Goal: Information Seeking & Learning: Check status

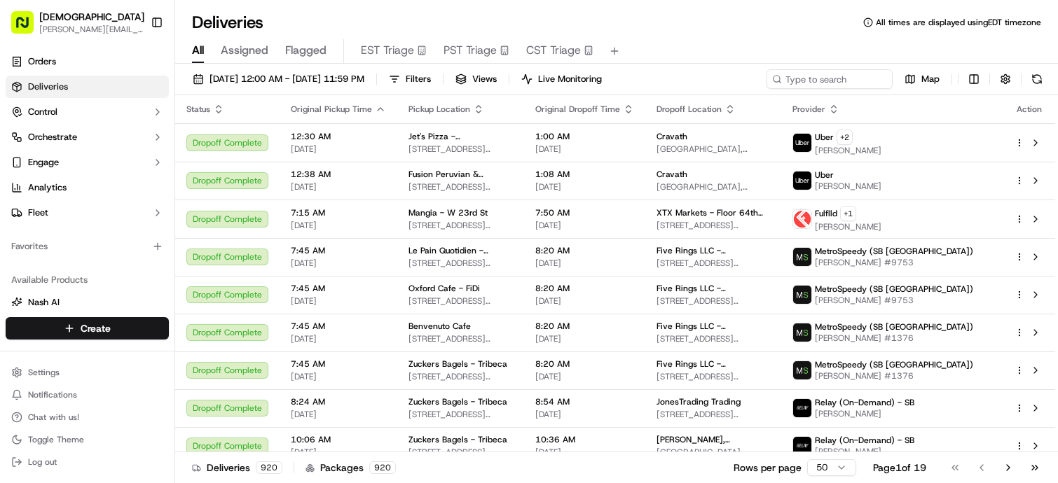
click at [813, 60] on div "All Assigned Flagged EST Triage PST Triage CST Triage" at bounding box center [616, 51] width 883 height 25
click at [801, 75] on input at bounding box center [808, 79] width 168 height 20
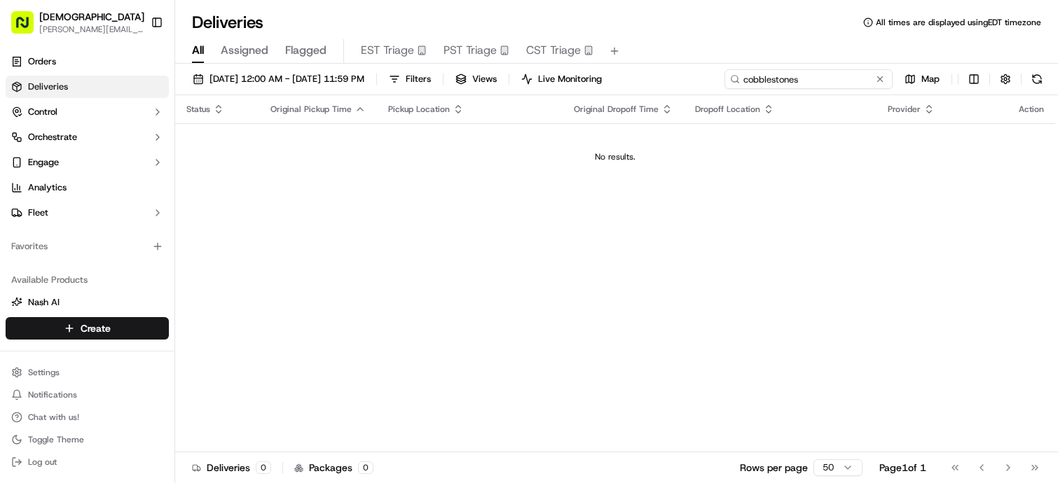
type input "cobblestones"
click at [317, 69] on button "[DATE] 12:00 AM - [DATE] 11:59 PM" at bounding box center [278, 79] width 184 height 20
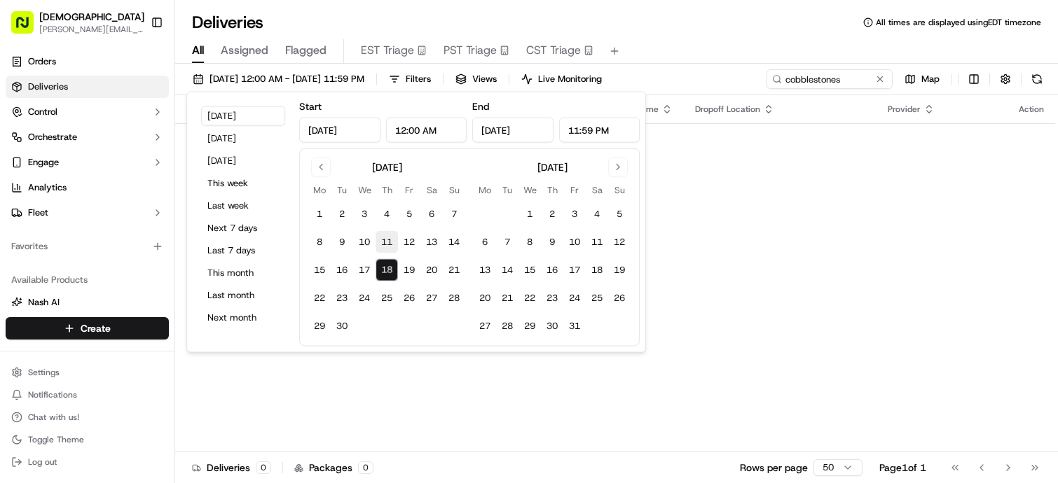
click at [392, 234] on button "11" at bounding box center [386, 242] width 22 height 22
type input "[DATE]"
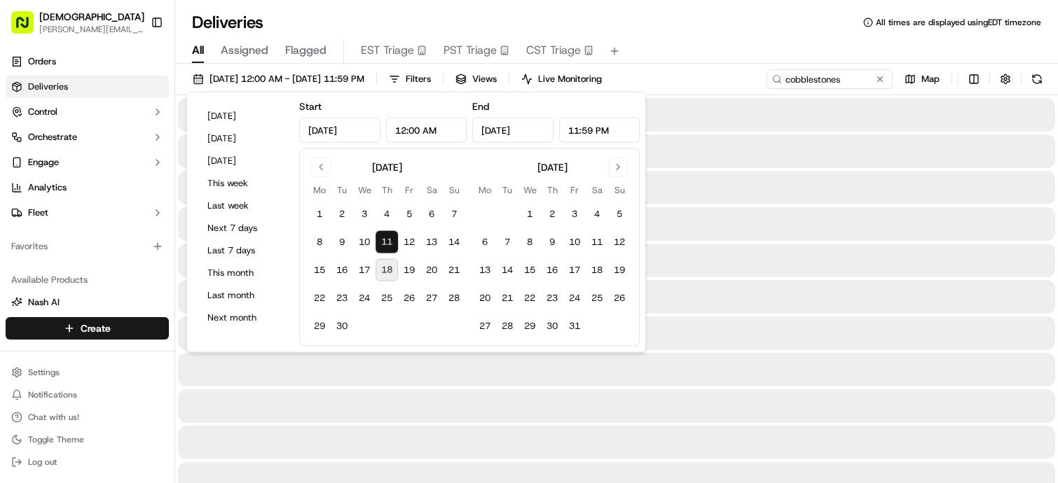
click at [392, 234] on button "11" at bounding box center [386, 242] width 22 height 22
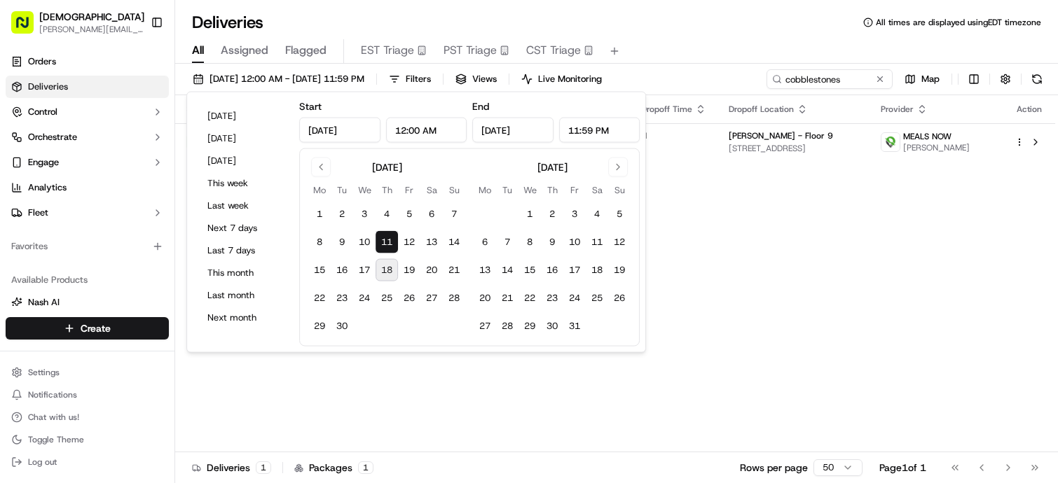
click at [698, 195] on div "Status Original Pickup Time Pickup Location Original Dropoff Time Dropoff Locat…" at bounding box center [615, 273] width 880 height 357
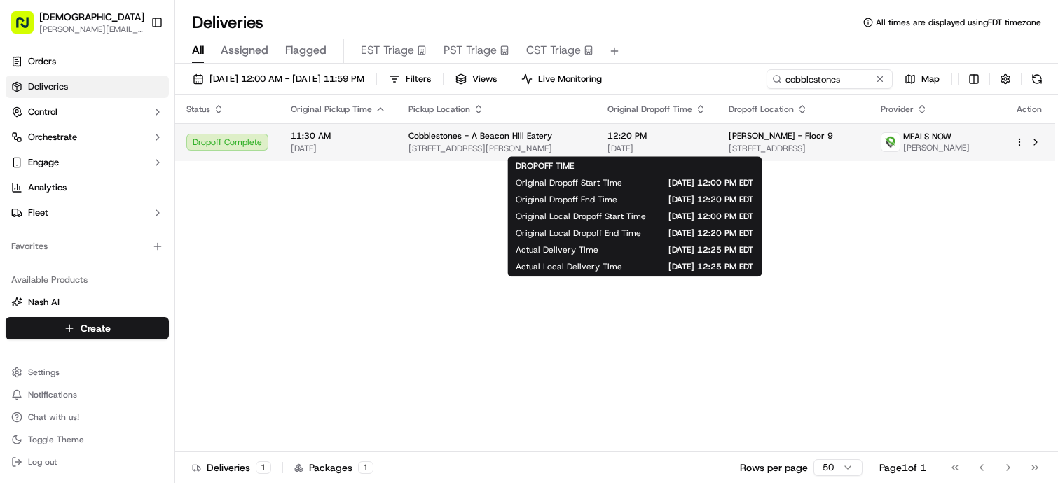
click at [653, 143] on span "[DATE]" at bounding box center [656, 148] width 99 height 11
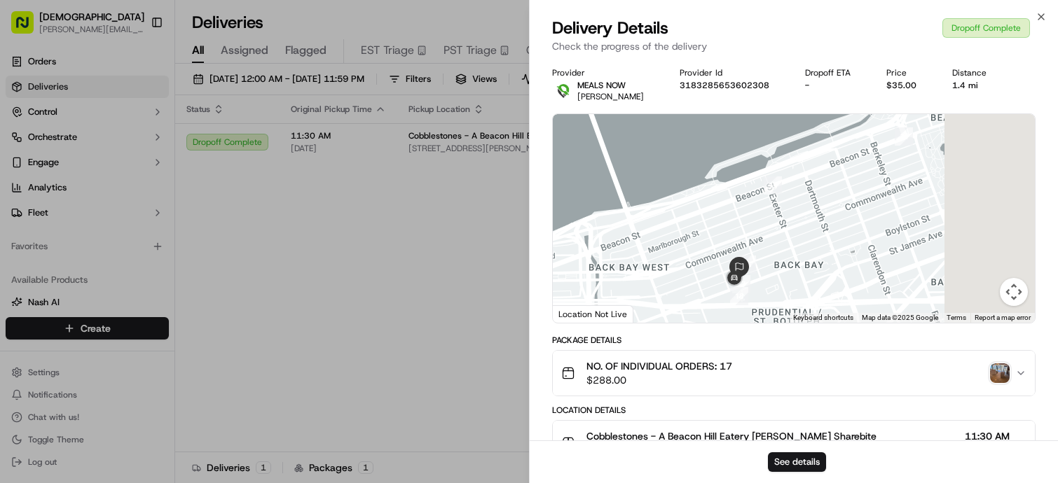
drag, startPoint x: 789, startPoint y: 254, endPoint x: 600, endPoint y: 304, distance: 196.4
click at [600, 305] on div "← Move left → Move right ↑ Move up ↓ Move down + Zoom in - Zoom out Home Jump l…" at bounding box center [794, 218] width 482 height 209
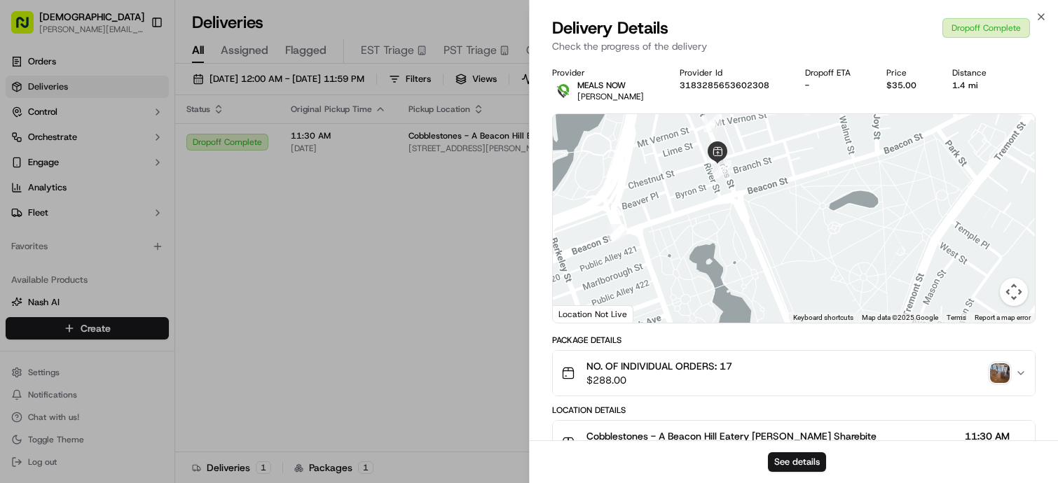
drag, startPoint x: 819, startPoint y: 195, endPoint x: 887, endPoint y: 287, distance: 114.2
click at [887, 287] on div at bounding box center [794, 218] width 482 height 209
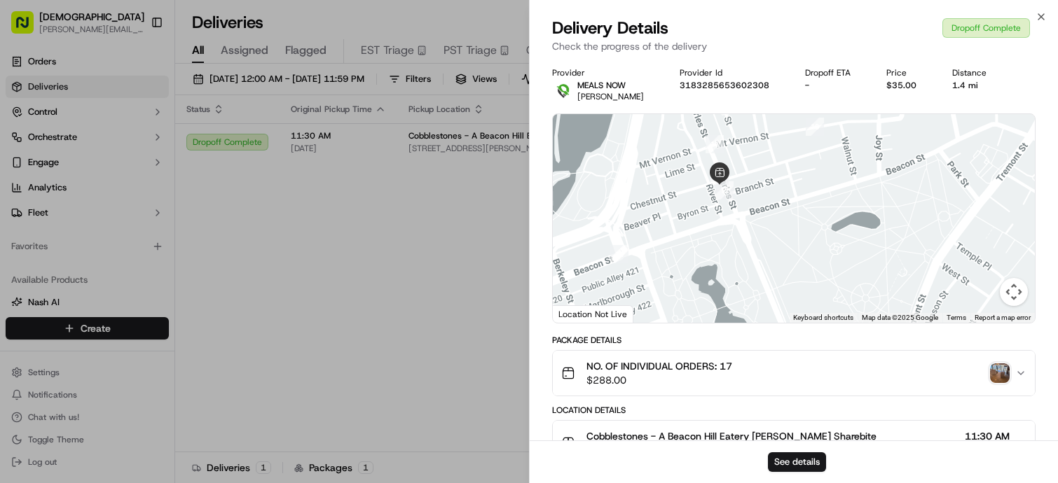
drag, startPoint x: 809, startPoint y: 200, endPoint x: 809, endPoint y: 231, distance: 31.5
click at [809, 231] on div at bounding box center [794, 218] width 482 height 209
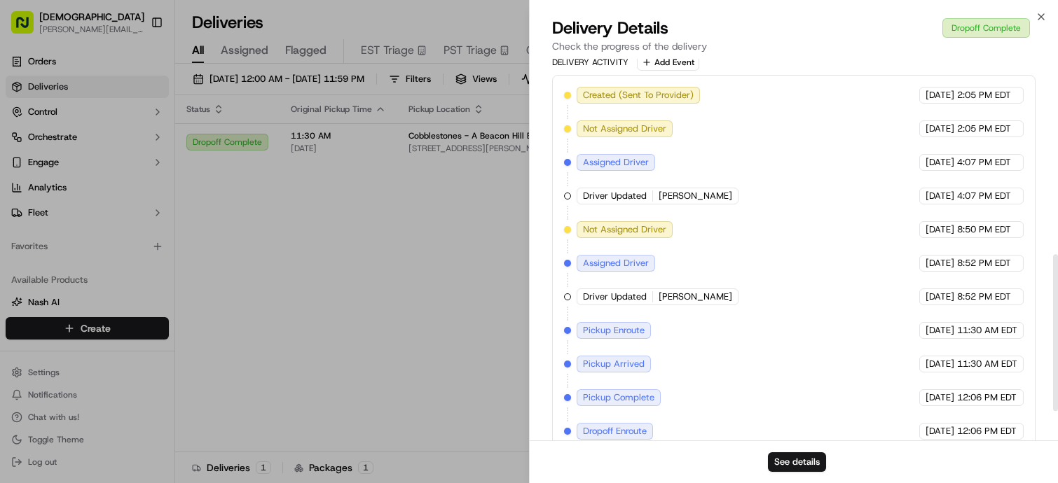
scroll to position [478, 0]
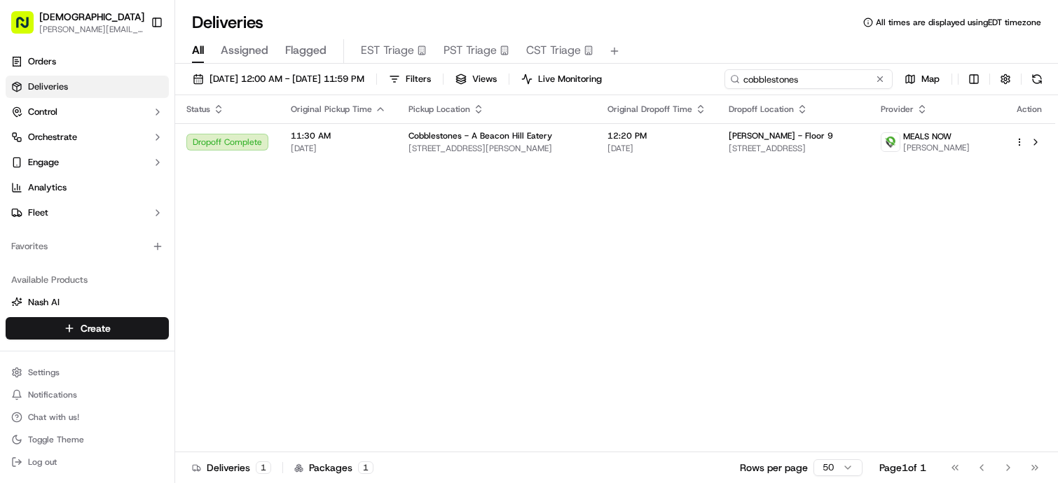
click at [795, 77] on input "cobblestones" at bounding box center [808, 79] width 168 height 20
type input "cappy's"
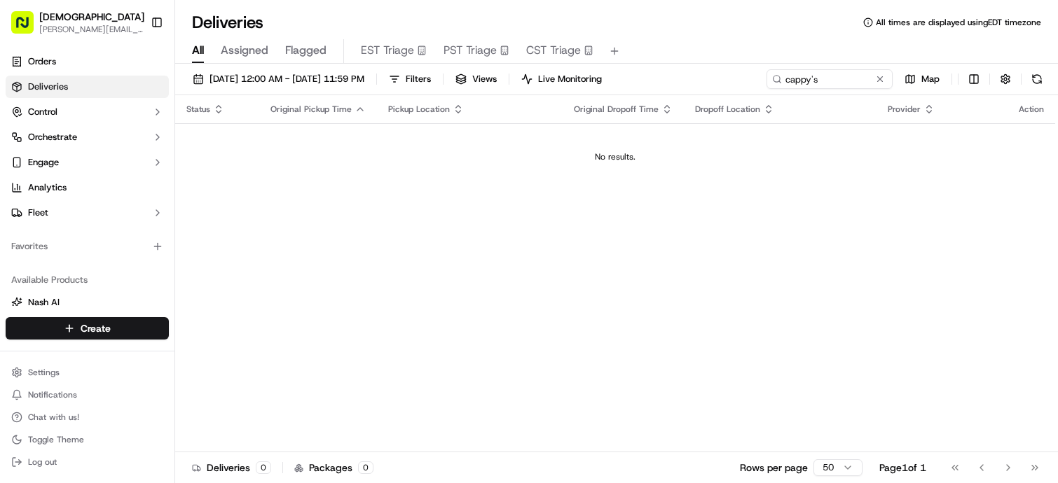
click at [329, 96] on th "Original Pickup Time" at bounding box center [318, 109] width 118 height 28
click at [329, 88] on button "[DATE] 12:00 AM - [DATE] 11:59 PM" at bounding box center [278, 79] width 184 height 20
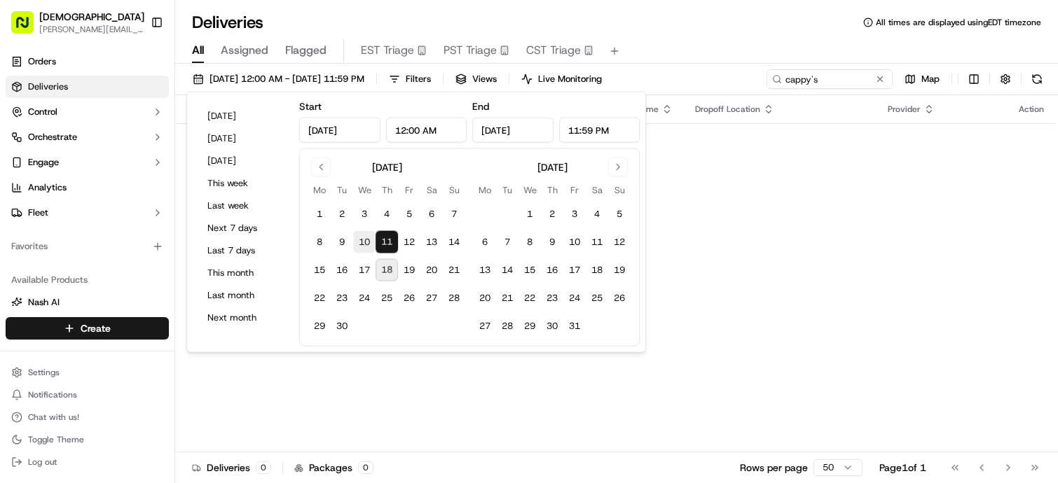
click at [354, 242] on button "10" at bounding box center [364, 242] width 22 height 22
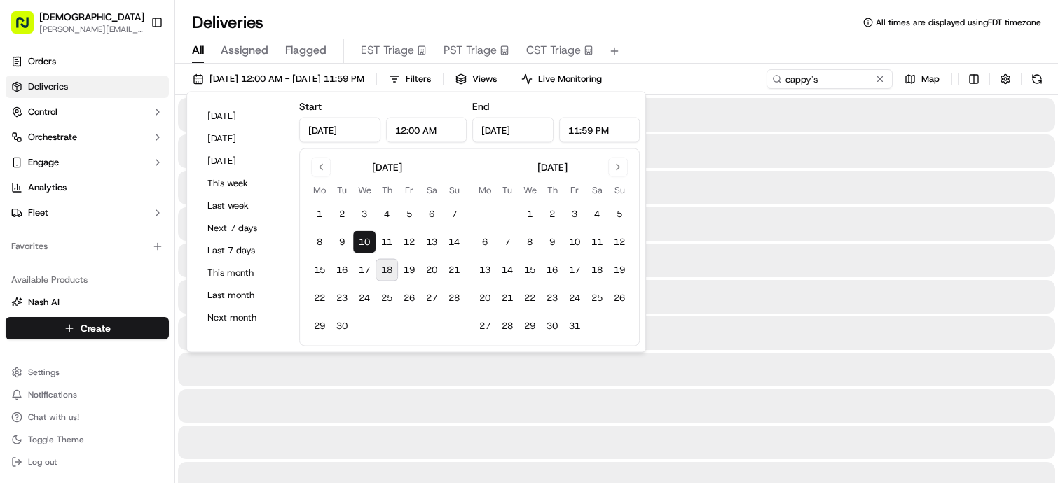
type input "[DATE]"
click at [354, 242] on button "10" at bounding box center [364, 242] width 22 height 22
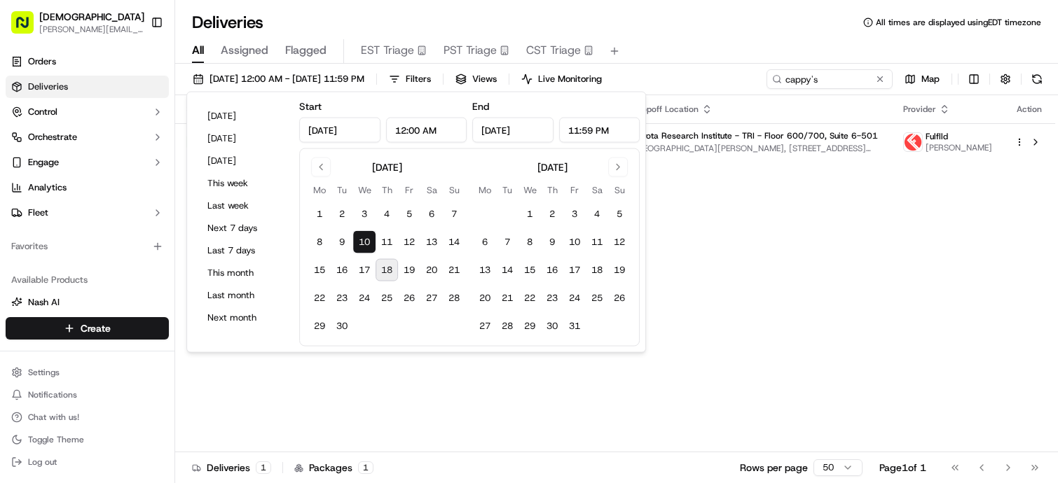
click at [734, 48] on div "All Assigned Flagged EST Triage PST Triage CST Triage" at bounding box center [616, 51] width 883 height 25
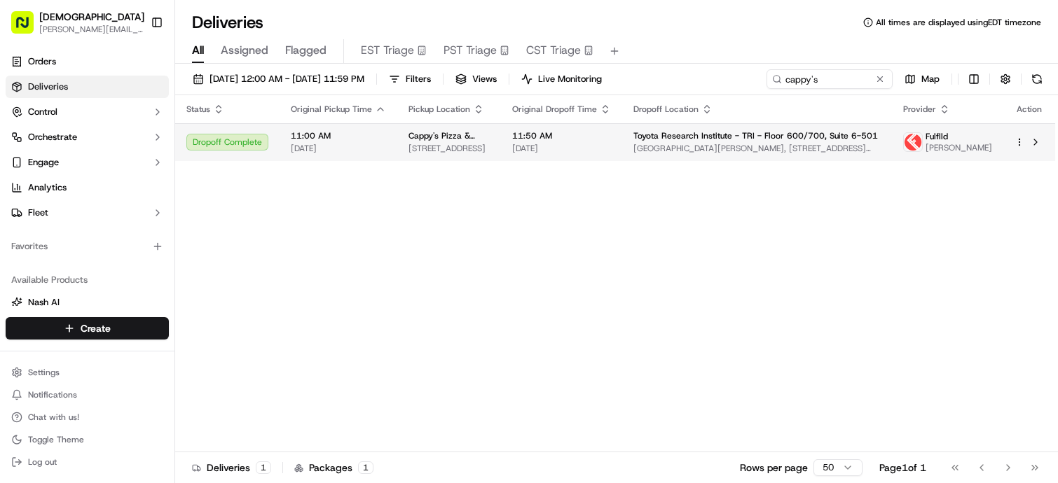
click at [600, 161] on td "11:50 AM [DATE]" at bounding box center [561, 142] width 121 height 38
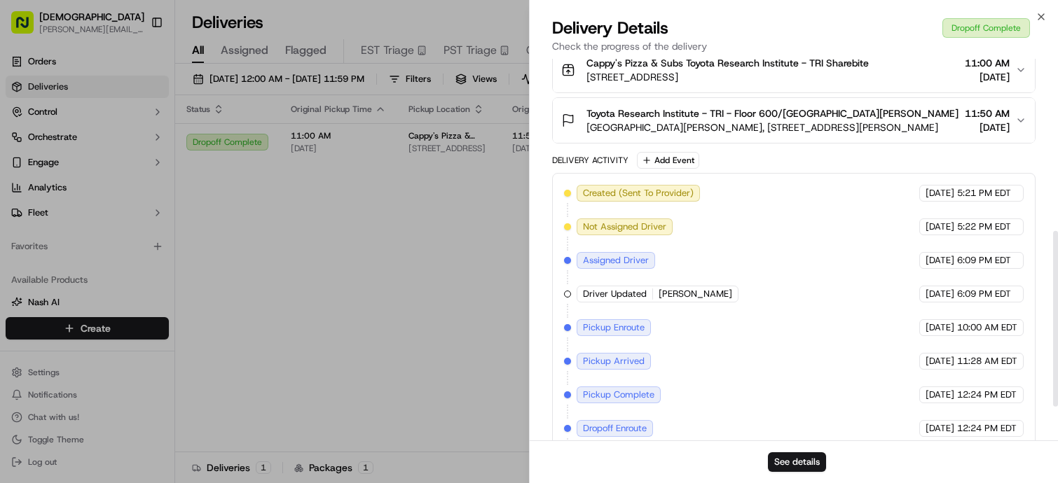
scroll to position [374, 0]
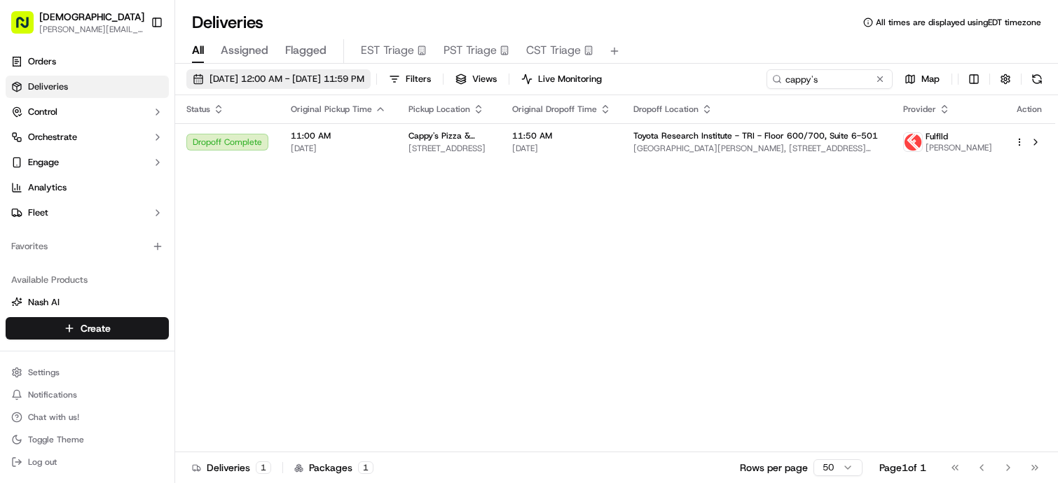
click at [272, 78] on span "[DATE] 12:00 AM - [DATE] 11:59 PM" at bounding box center [286, 79] width 155 height 13
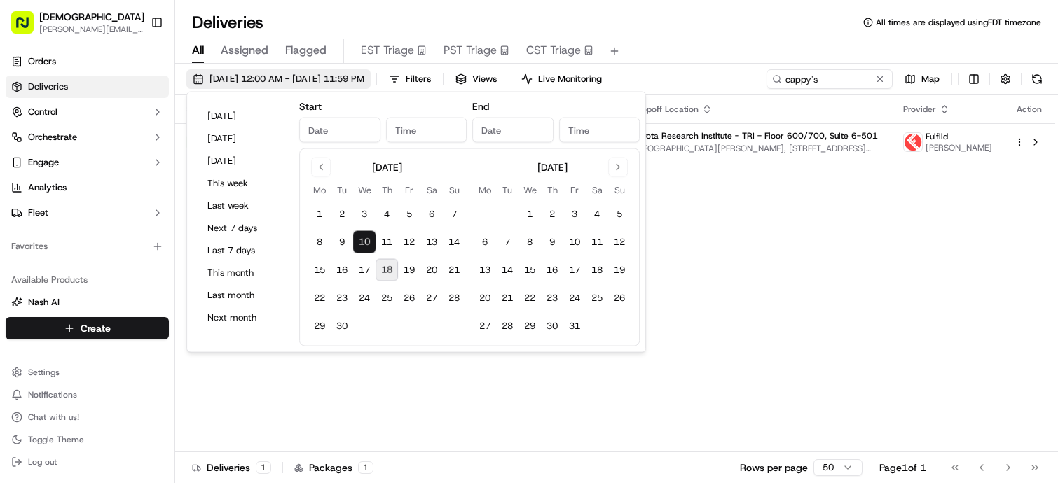
type input "[DATE]"
type input "12:00 AM"
type input "[DATE]"
type input "11:59 PM"
click at [322, 234] on button "8" at bounding box center [319, 242] width 22 height 22
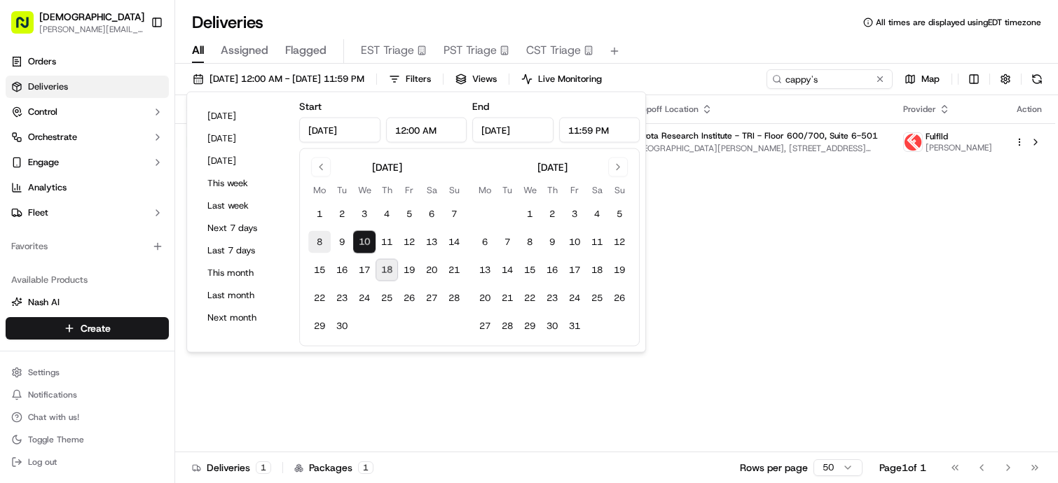
type input "[DATE]"
click at [322, 234] on button "8" at bounding box center [319, 242] width 22 height 22
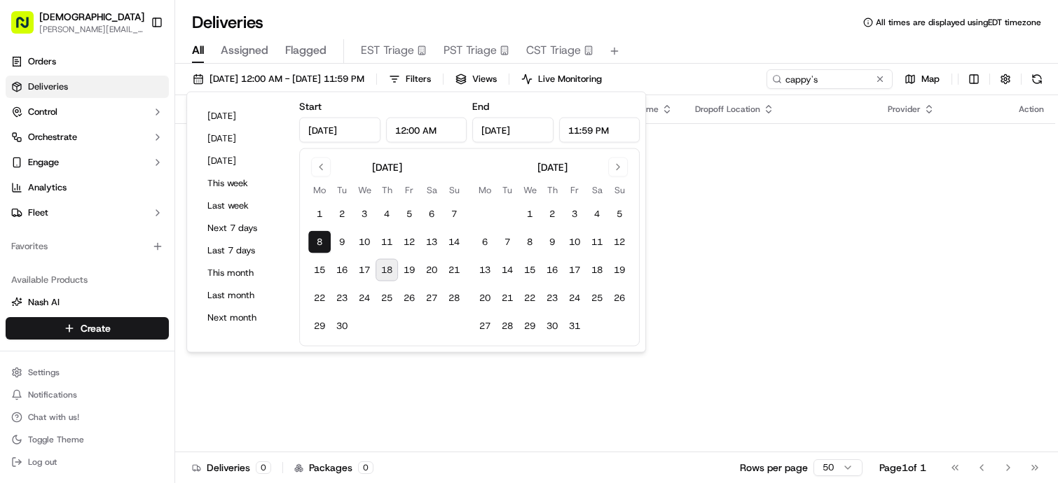
click at [804, 61] on div "All Assigned Flagged EST Triage PST Triage CST Triage" at bounding box center [616, 51] width 883 height 25
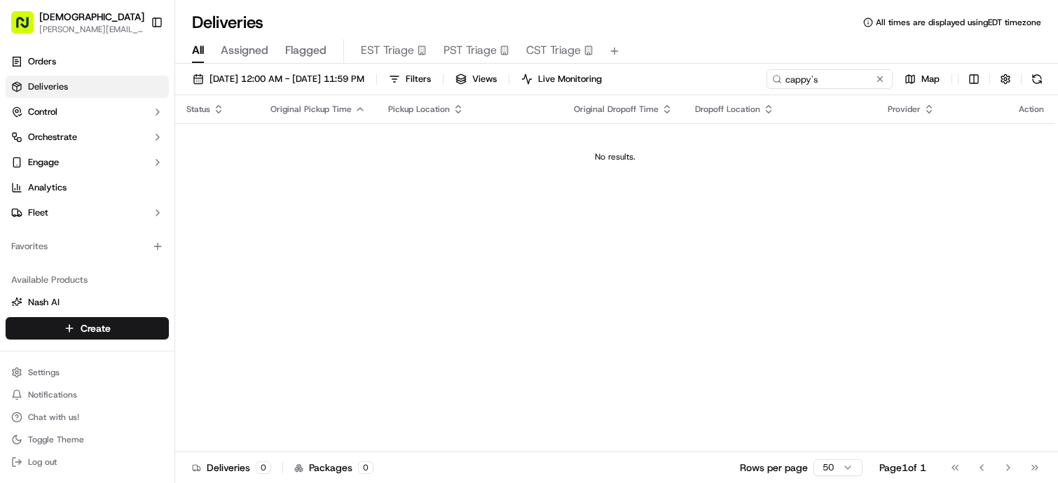
click at [804, 64] on div "[DATE] 12:00 AM - [DATE] 11:59 PM Filters Views Live Monitoring cappy's Map Sta…" at bounding box center [616, 275] width 883 height 422
click at [804, 67] on div "[DATE] 12:00 AM - [DATE] 11:59 PM Filters Views Live Monitoring cappy's Map Sta…" at bounding box center [616, 275] width 883 height 422
click at [804, 71] on input "cappy's" at bounding box center [808, 79] width 168 height 20
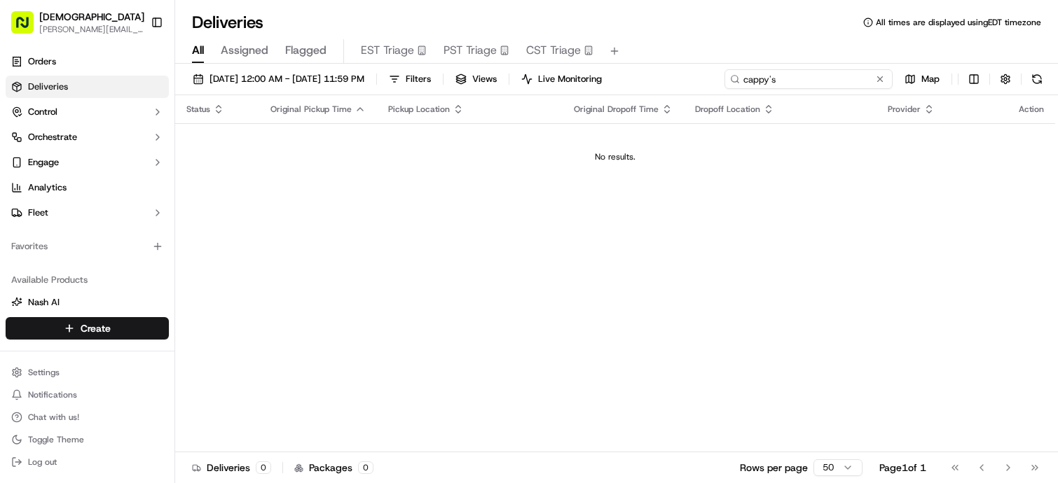
click at [804, 71] on input "cappy's" at bounding box center [808, 79] width 168 height 20
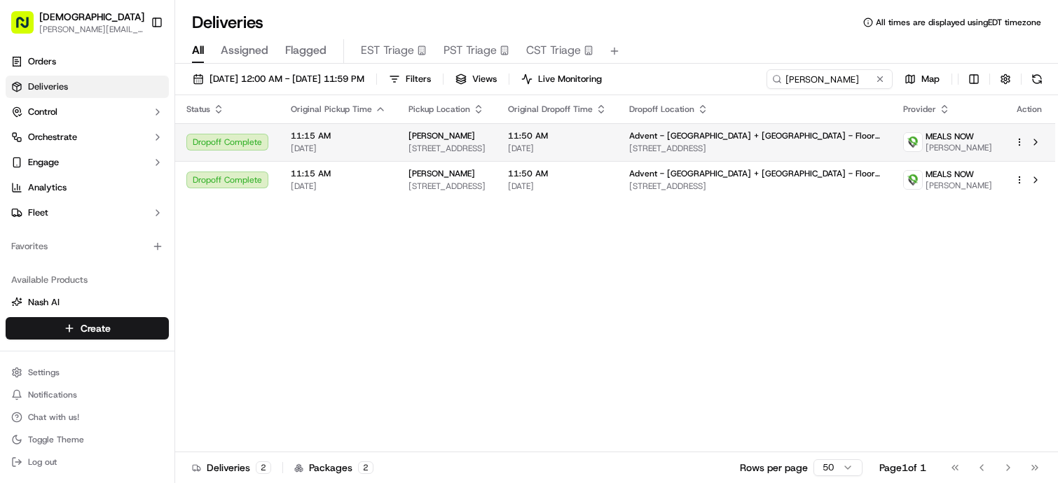
click at [443, 150] on span "[STREET_ADDRESS]" at bounding box center [446, 148] width 77 height 11
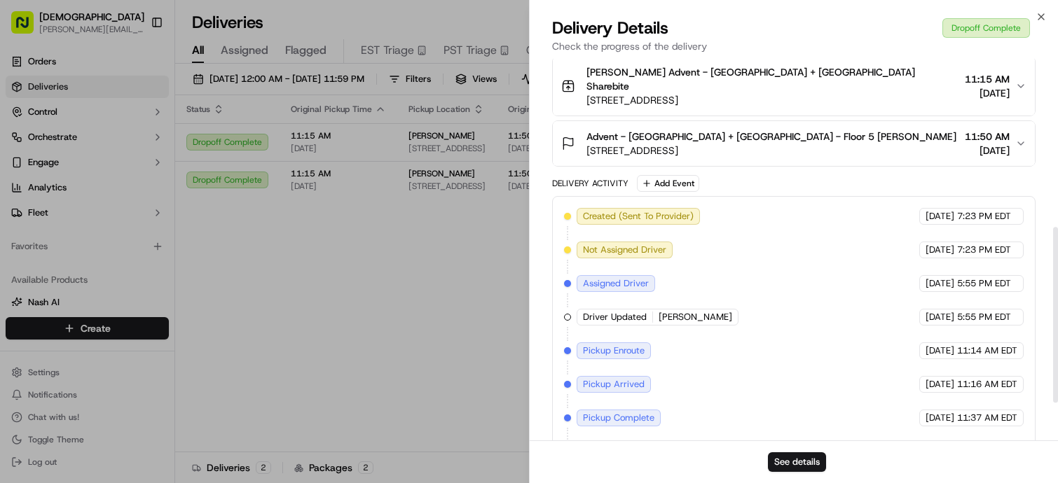
scroll to position [366, 0]
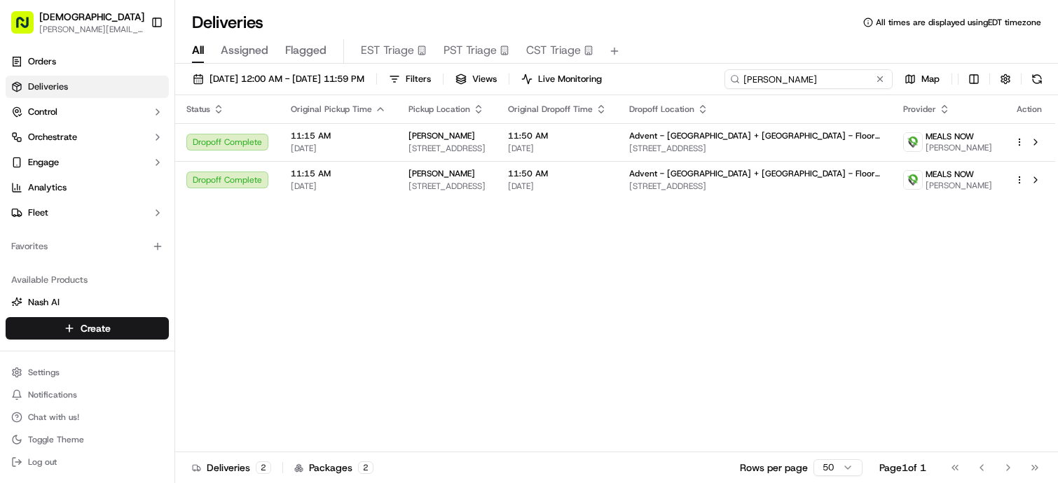
click at [797, 70] on input "[PERSON_NAME]" at bounding box center [808, 79] width 168 height 20
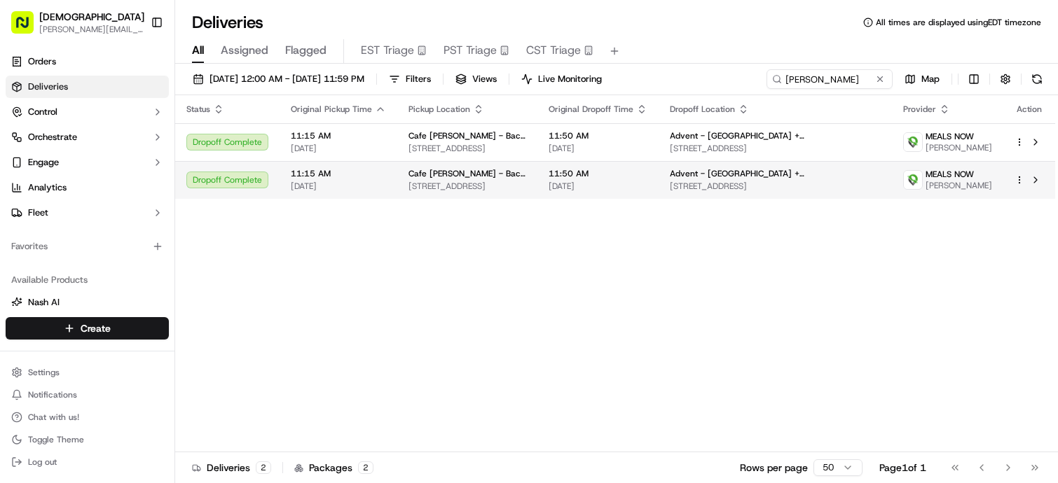
click at [511, 165] on td "Cafe [PERSON_NAME] - Back Bay [STREET_ADDRESS]" at bounding box center [467, 180] width 140 height 38
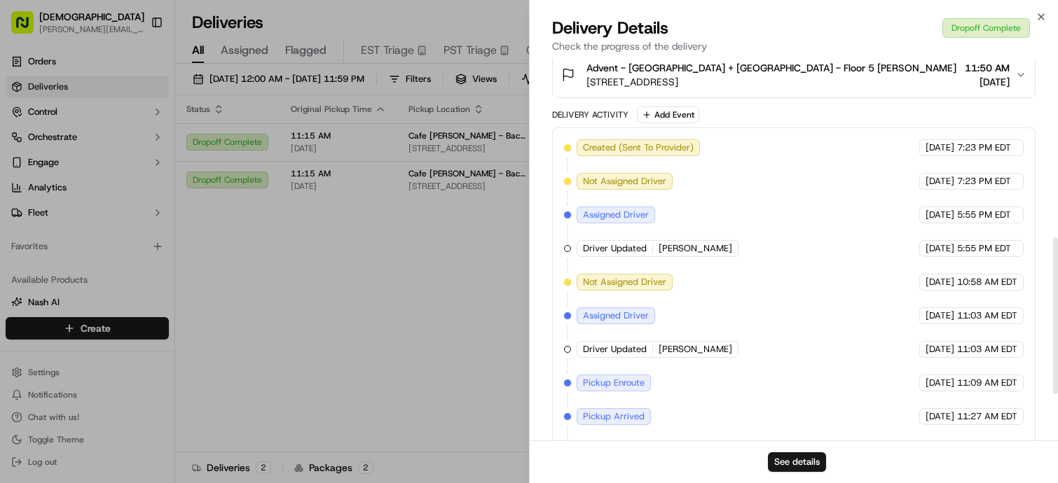
scroll to position [435, 0]
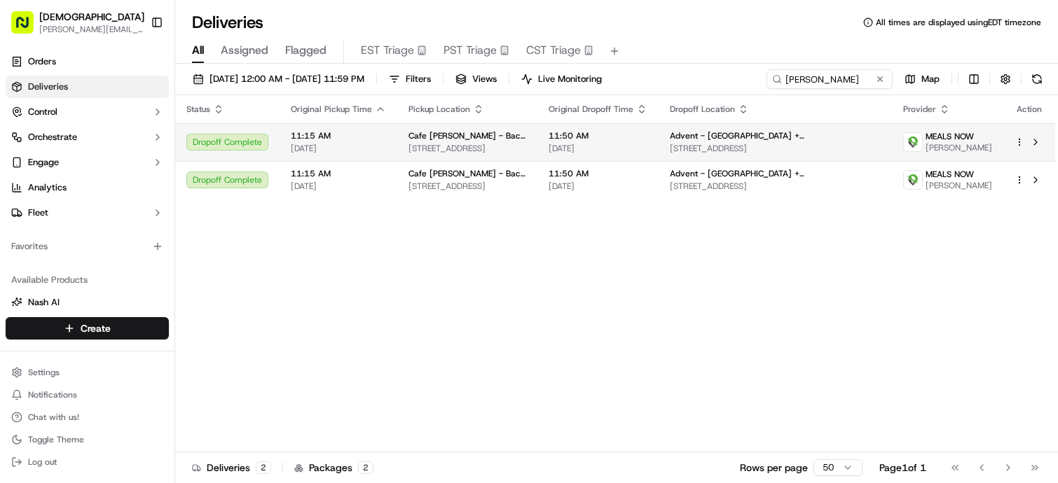
click at [428, 152] on span "[STREET_ADDRESS]" at bounding box center [467, 148] width 118 height 11
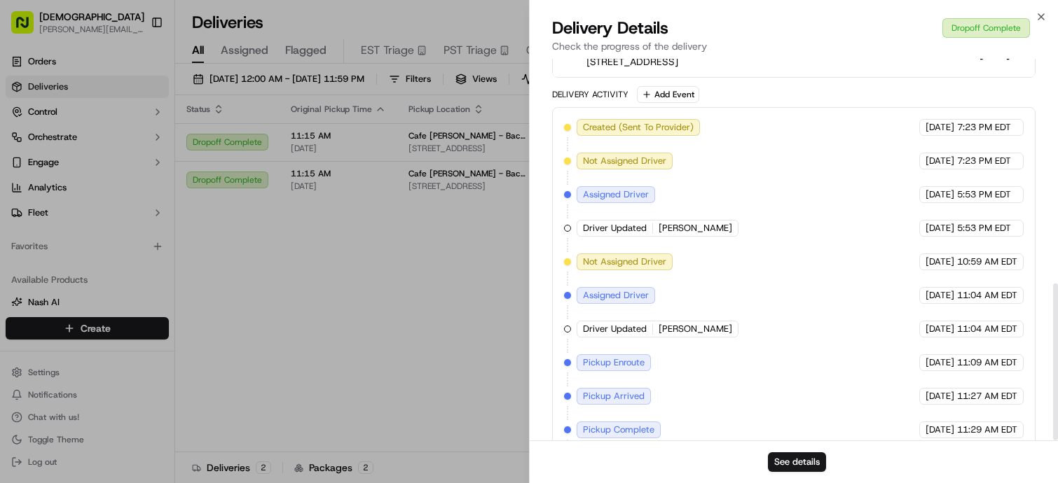
scroll to position [547, 0]
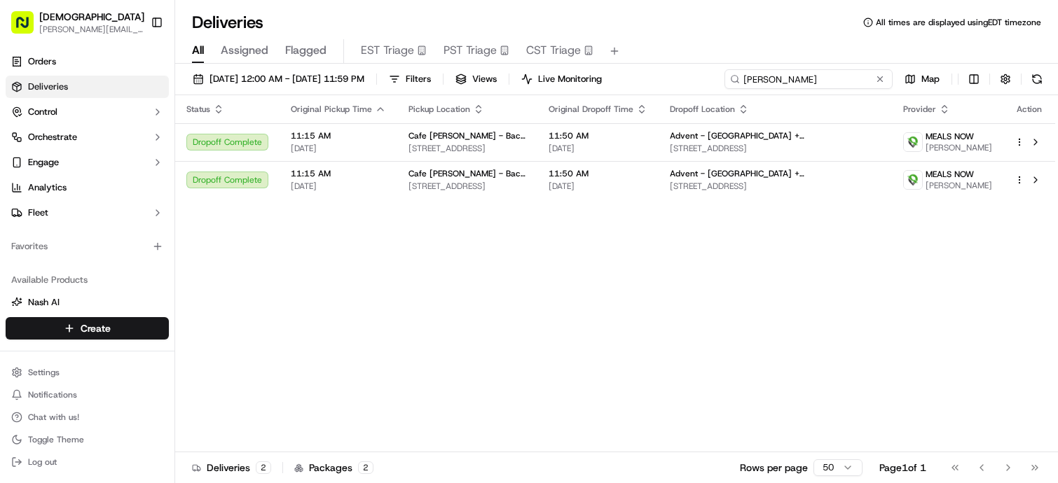
click at [796, 78] on input "[PERSON_NAME]" at bounding box center [808, 79] width 168 height 20
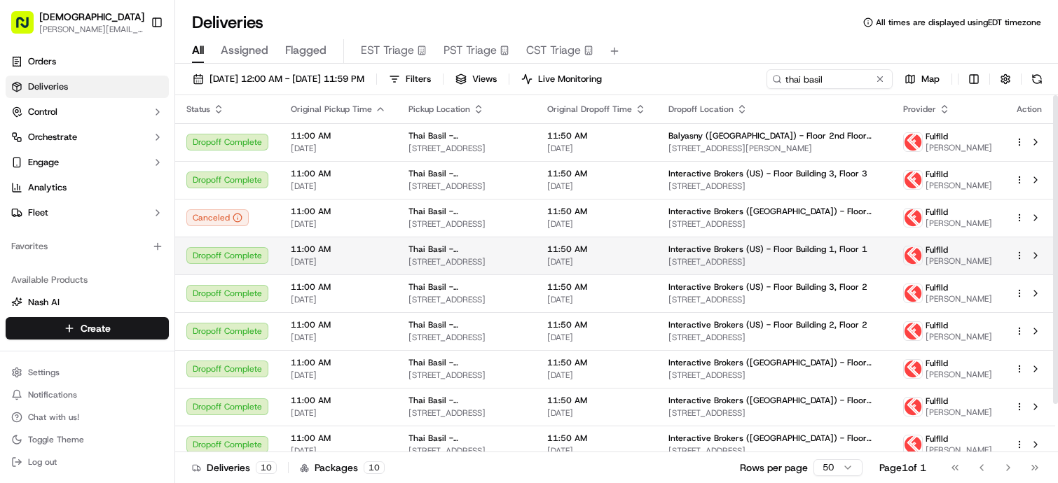
click at [470, 247] on span "Thai Basil - [GEOGRAPHIC_DATA]" at bounding box center [466, 249] width 116 height 11
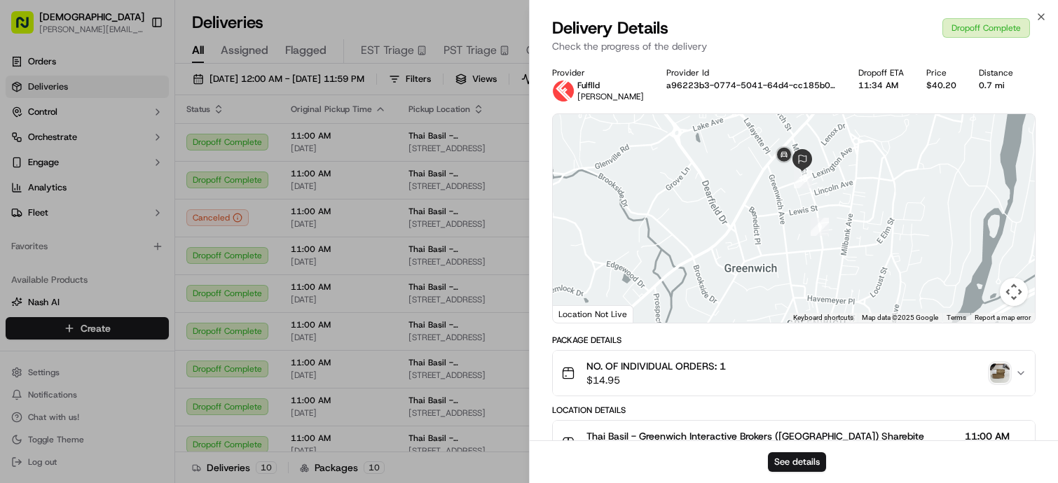
drag, startPoint x: 882, startPoint y: 267, endPoint x: 882, endPoint y: 357, distance: 89.7
click at [882, 357] on div "Provider Fulflld [PERSON_NAME] Provider Id a96223b3-0774-5041-64d4-cc185b066709…" at bounding box center [793, 485] width 483 height 836
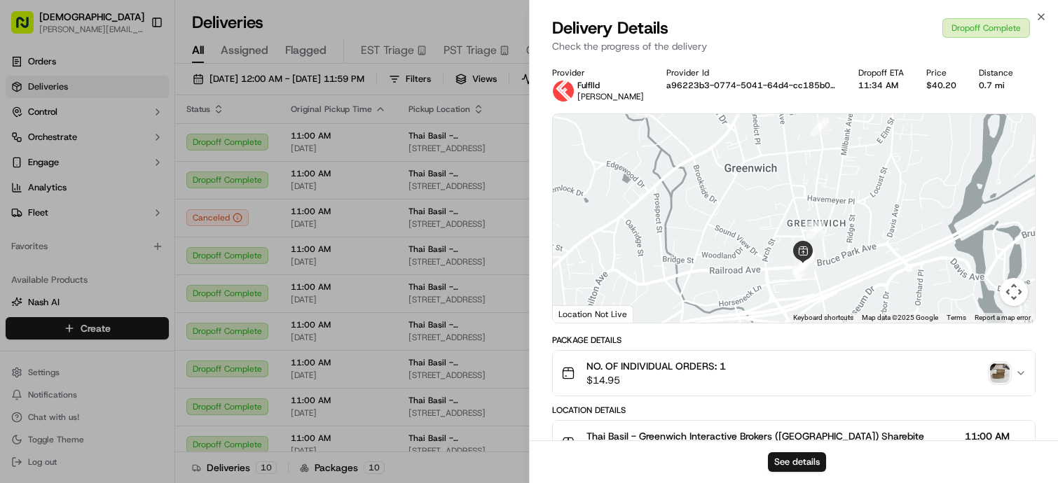
drag, startPoint x: 869, startPoint y: 282, endPoint x: 868, endPoint y: 168, distance: 114.2
click at [868, 168] on div at bounding box center [794, 218] width 482 height 209
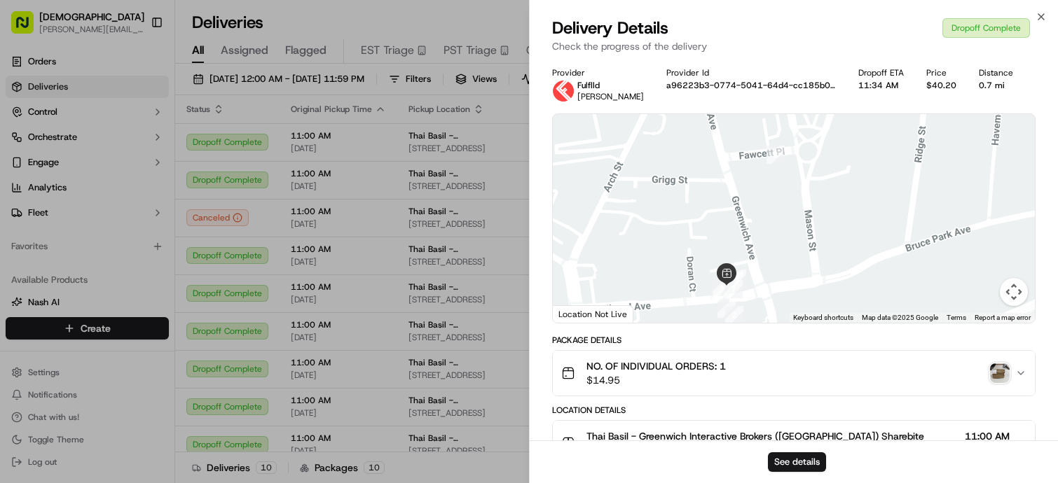
drag, startPoint x: 820, startPoint y: 256, endPoint x: 872, endPoint y: 214, distance: 66.8
click at [872, 214] on div at bounding box center [794, 218] width 482 height 209
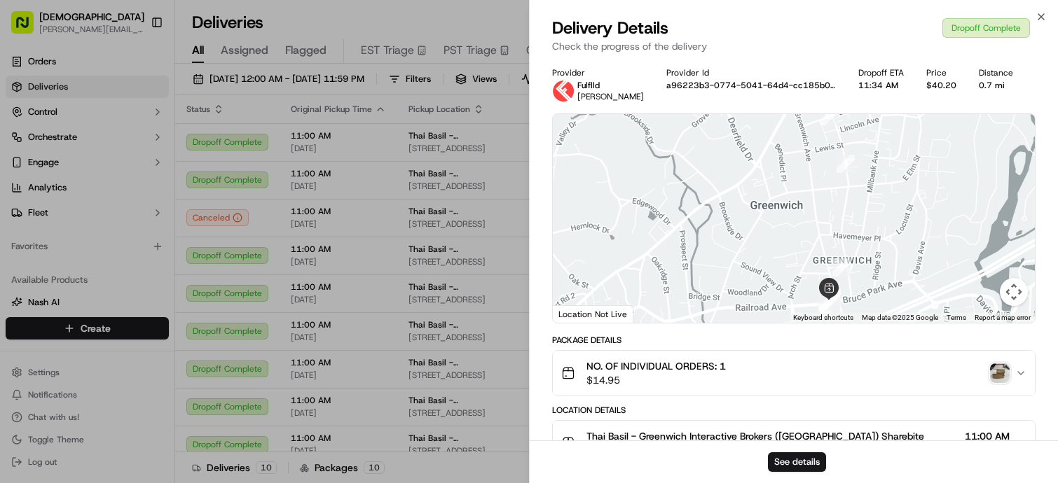
drag, startPoint x: 874, startPoint y: 165, endPoint x: 869, endPoint y: 230, distance: 65.3
click at [867, 234] on div at bounding box center [794, 218] width 482 height 209
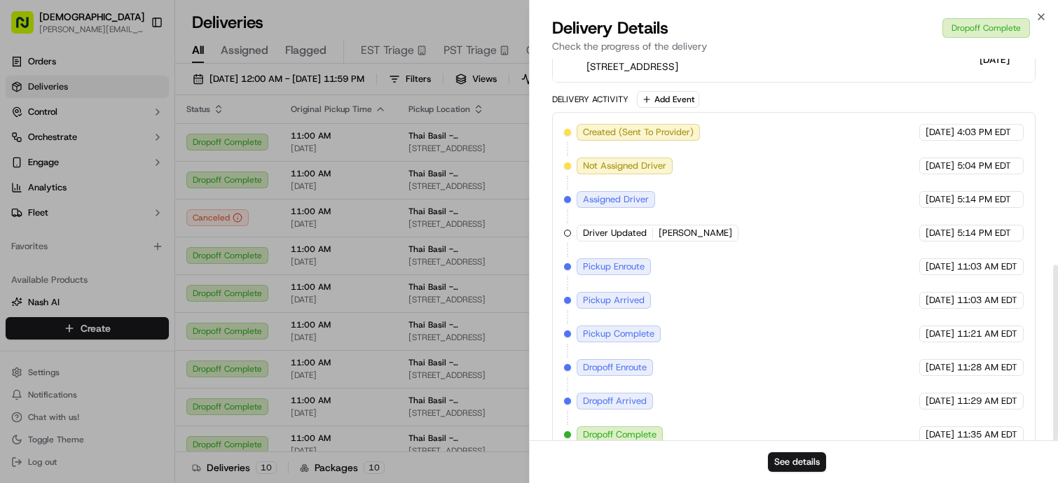
scroll to position [447, 0]
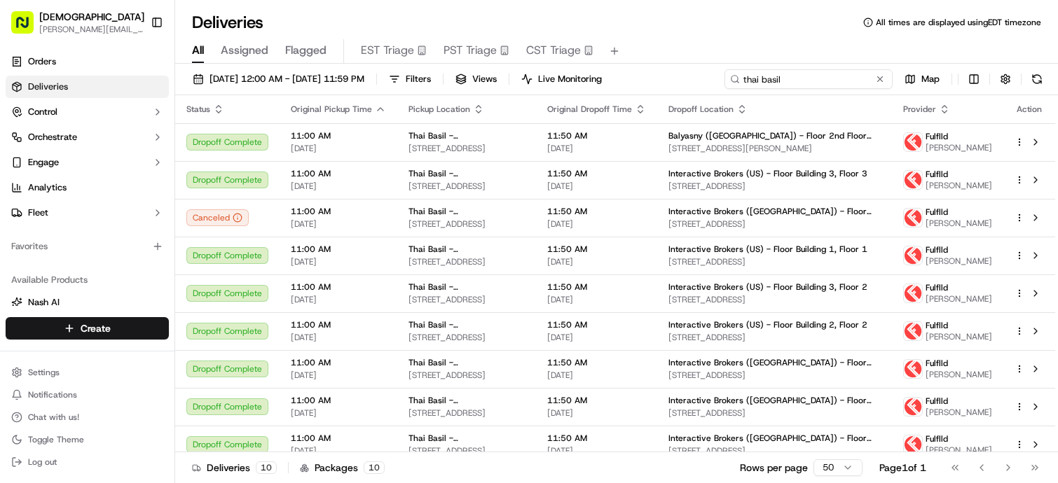
click at [803, 78] on input "thai basil" at bounding box center [808, 79] width 168 height 20
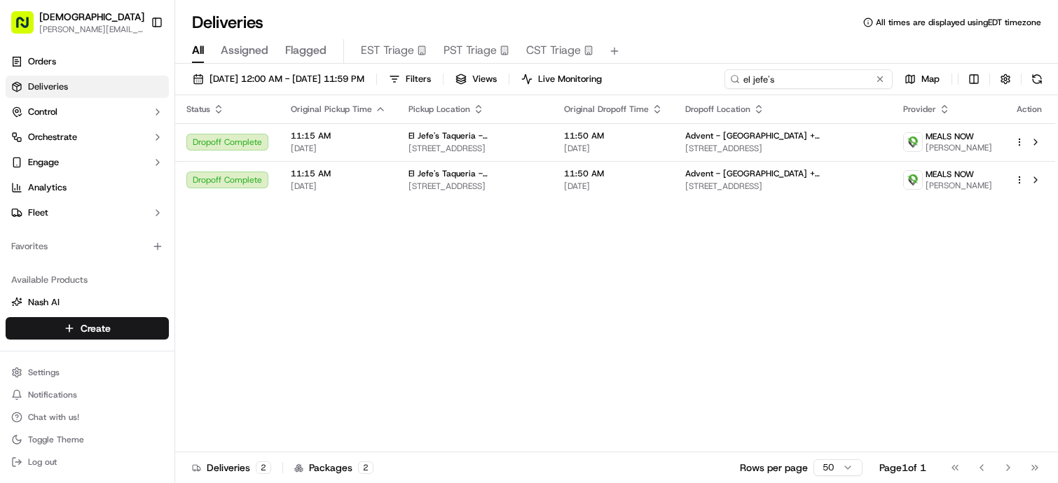
type input "el jefe's"
click at [371, 87] on button "[DATE] 12:00 AM - [DATE] 11:59 PM" at bounding box center [278, 79] width 184 height 20
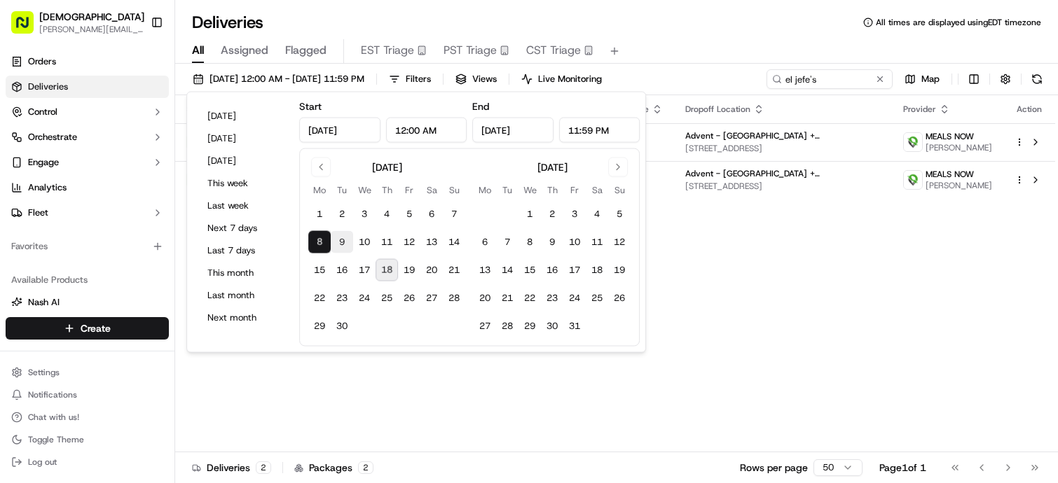
click at [350, 244] on button "9" at bounding box center [342, 242] width 22 height 22
type input "[DATE]"
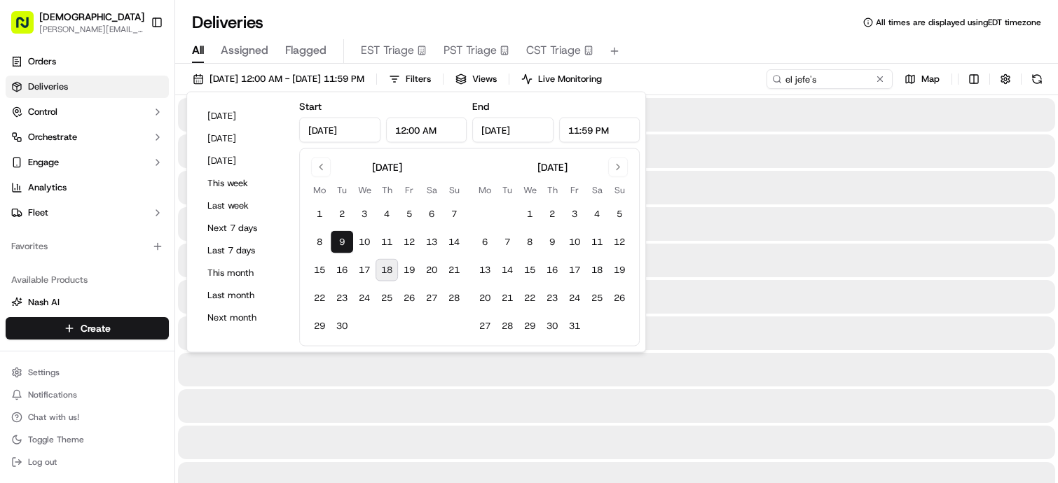
click at [350, 244] on button "9" at bounding box center [342, 242] width 22 height 22
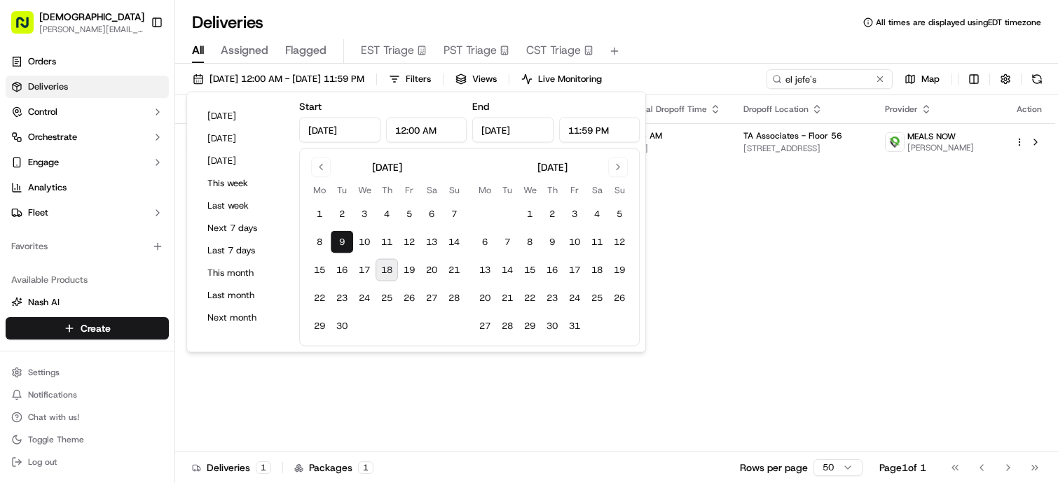
click at [728, 188] on div "Status Original Pickup Time Pickup Location Original Dropoff Time Dropoff Locat…" at bounding box center [615, 273] width 880 height 357
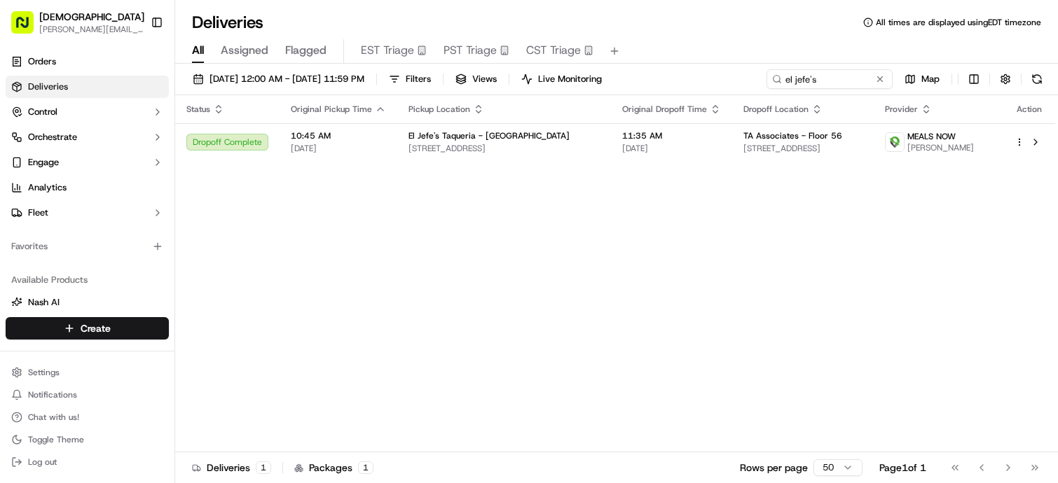
click at [668, 162] on div "Status Original Pickup Time Pickup Location Original Dropoff Time Dropoff Locat…" at bounding box center [615, 273] width 880 height 357
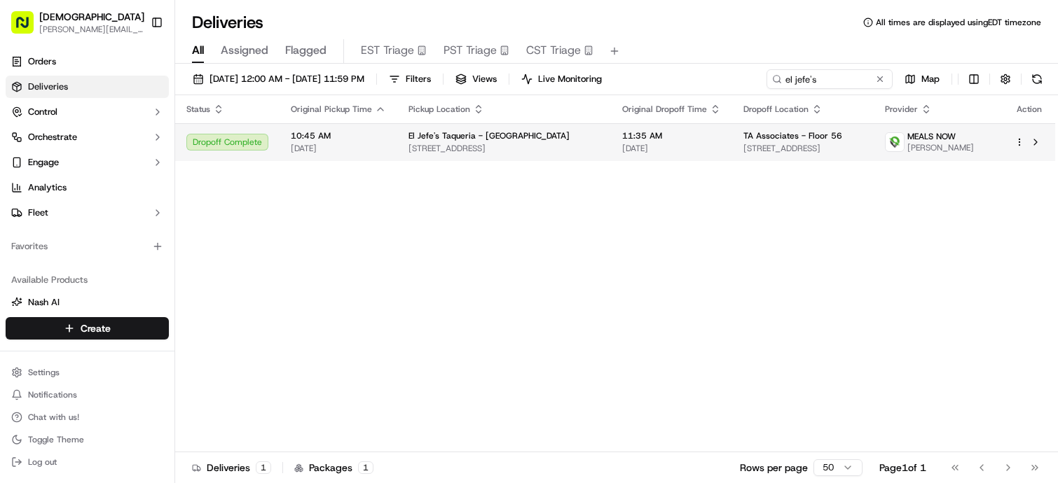
click at [665, 158] on td "11:35 AM [DATE]" at bounding box center [671, 142] width 121 height 38
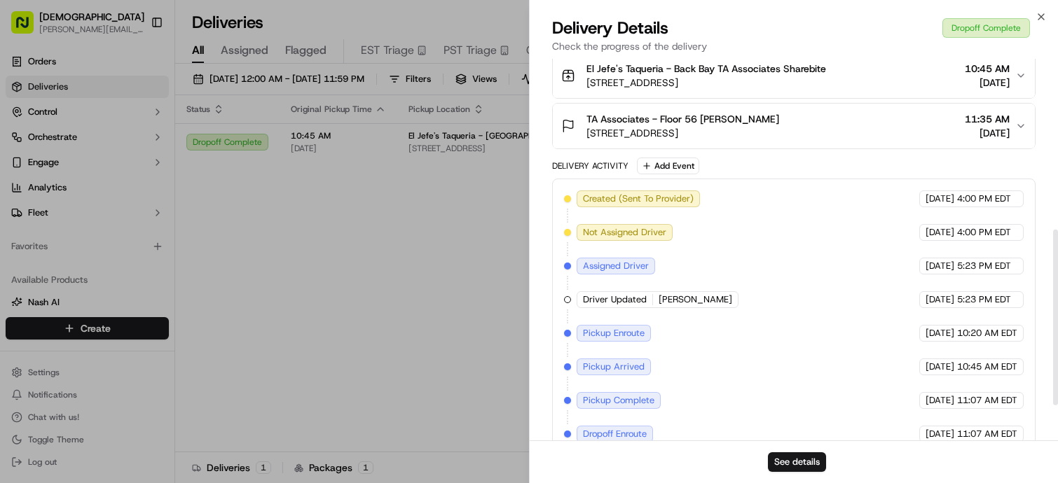
scroll to position [371, 0]
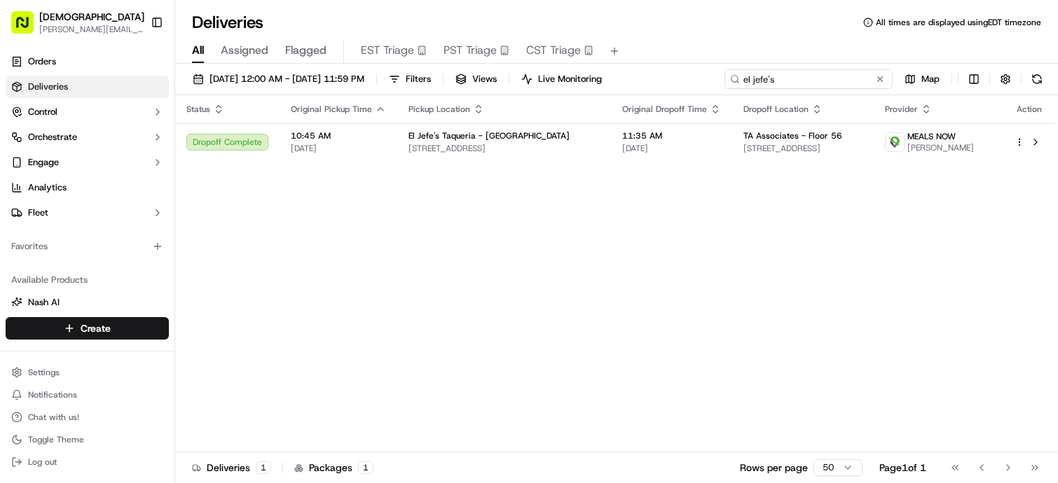
click at [823, 73] on input "el jefe's" at bounding box center [808, 79] width 168 height 20
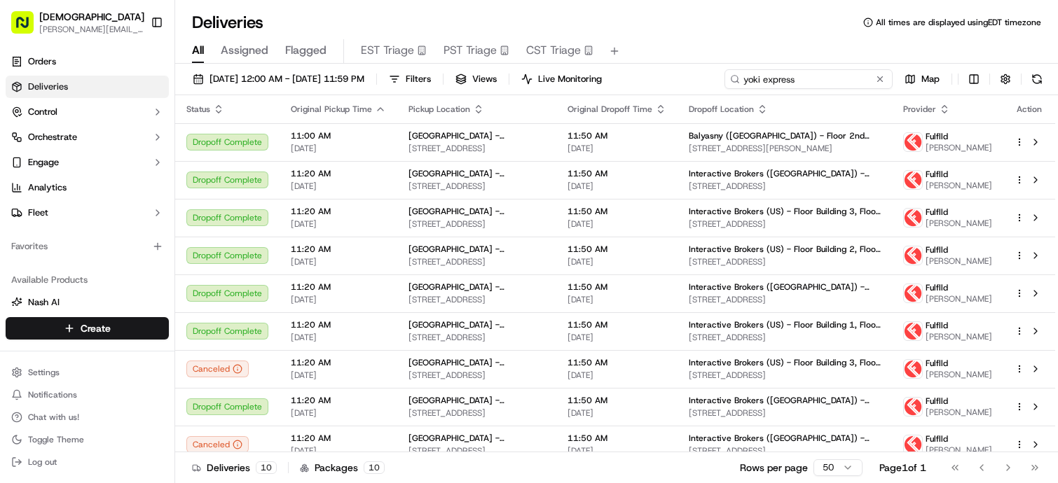
type input "yoki express"
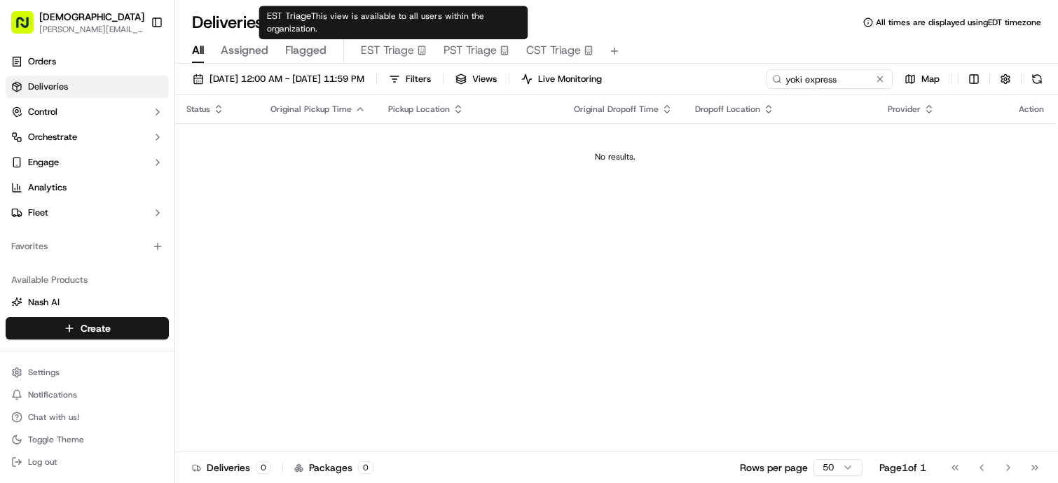
click at [352, 63] on div "All Assigned Flagged EST Triage PST Triage CST Triage" at bounding box center [616, 51] width 883 height 25
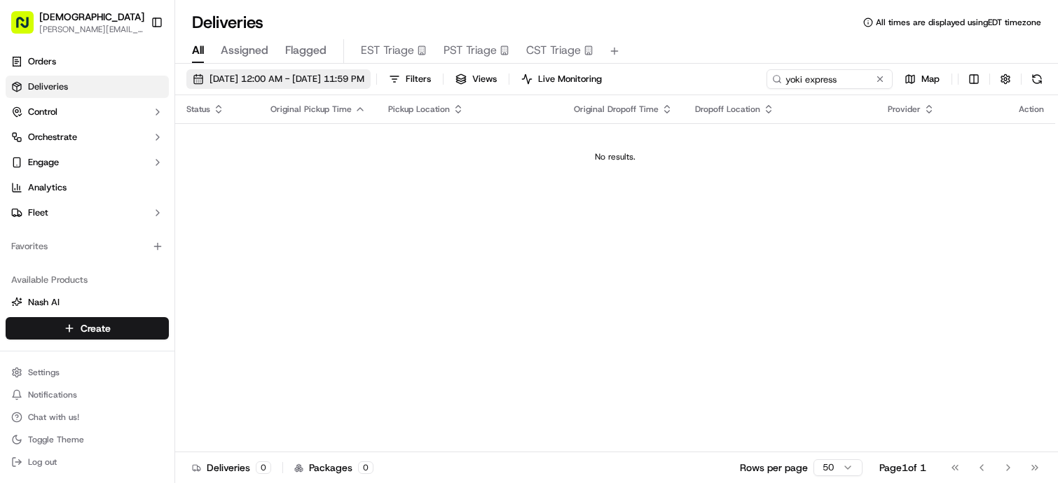
click at [348, 71] on button "[DATE] 12:00 AM - [DATE] 11:59 PM" at bounding box center [278, 79] width 184 height 20
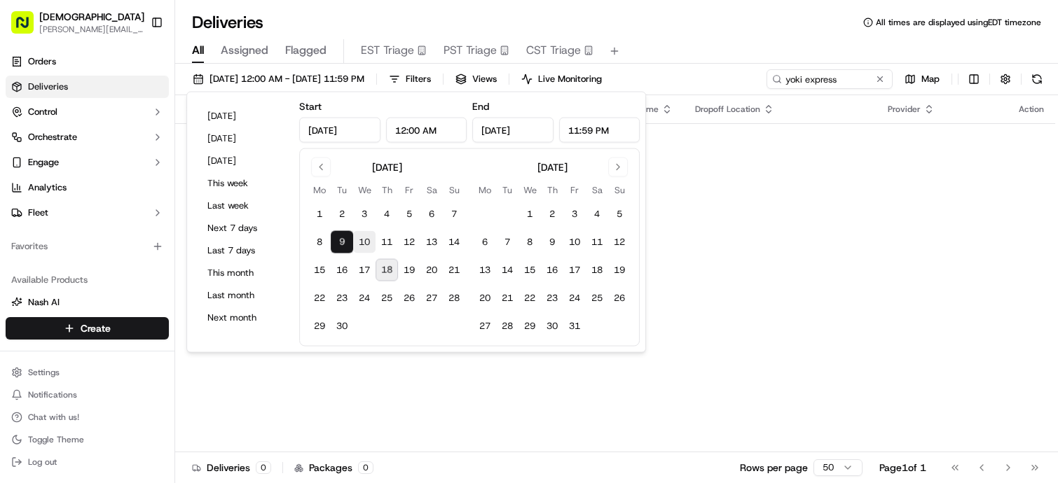
click at [360, 237] on button "10" at bounding box center [364, 242] width 22 height 22
type input "[DATE]"
click at [360, 237] on button "10" at bounding box center [364, 242] width 22 height 22
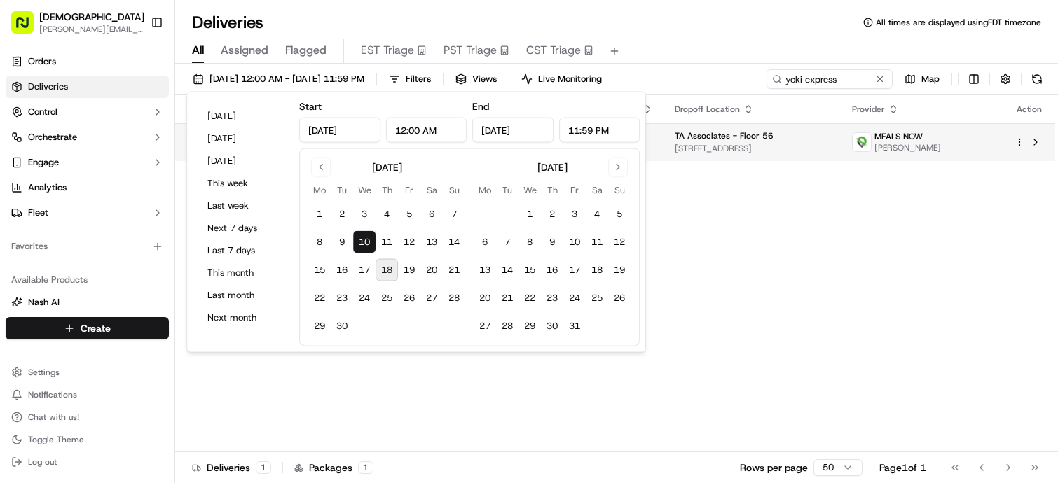
click at [663, 127] on td "11:35 AM [DATE]" at bounding box center [602, 142] width 121 height 38
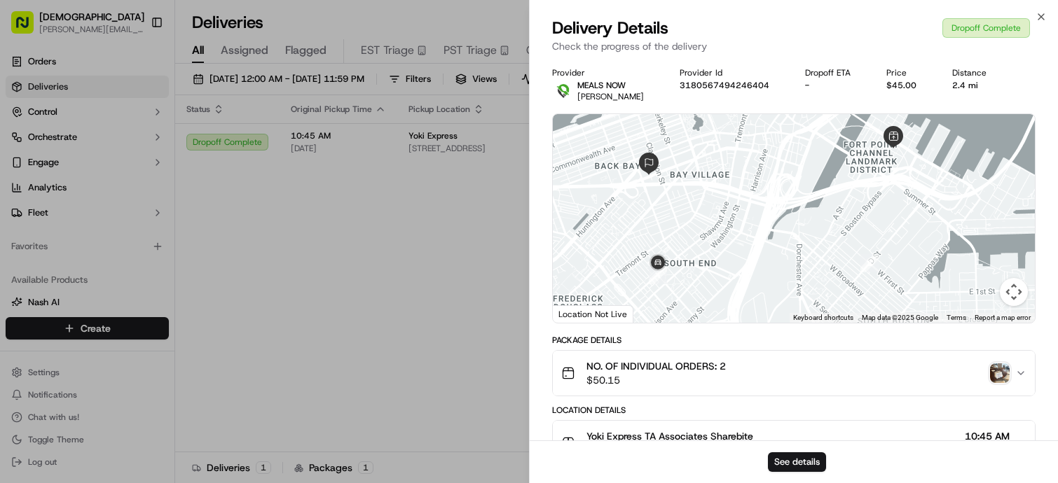
drag, startPoint x: 853, startPoint y: 254, endPoint x: 831, endPoint y: 195, distance: 63.6
click at [831, 195] on div at bounding box center [794, 218] width 482 height 209
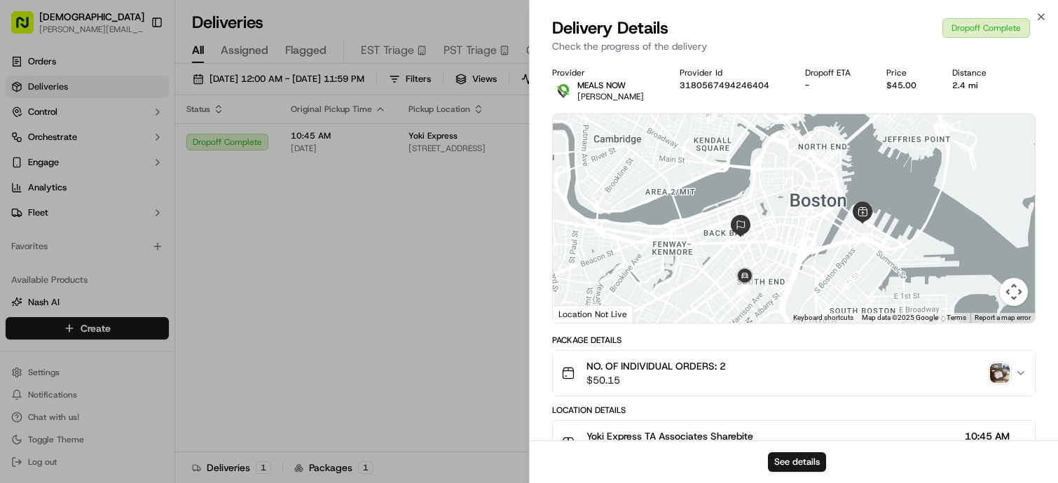
drag, startPoint x: 862, startPoint y: 170, endPoint x: 862, endPoint y: 222, distance: 52.5
click at [862, 223] on img at bounding box center [862, 213] width 22 height 22
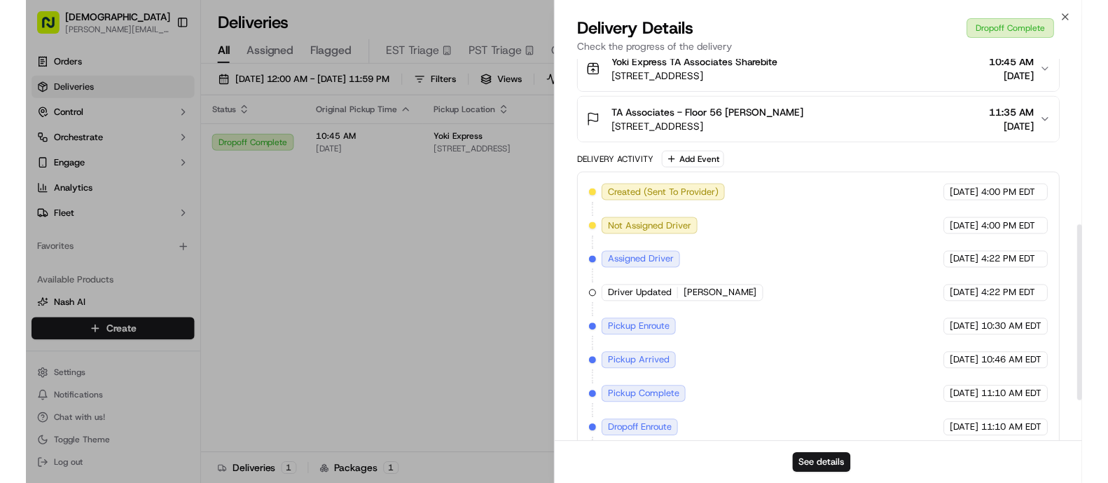
scroll to position [360, 0]
